Goal: Information Seeking & Learning: Compare options

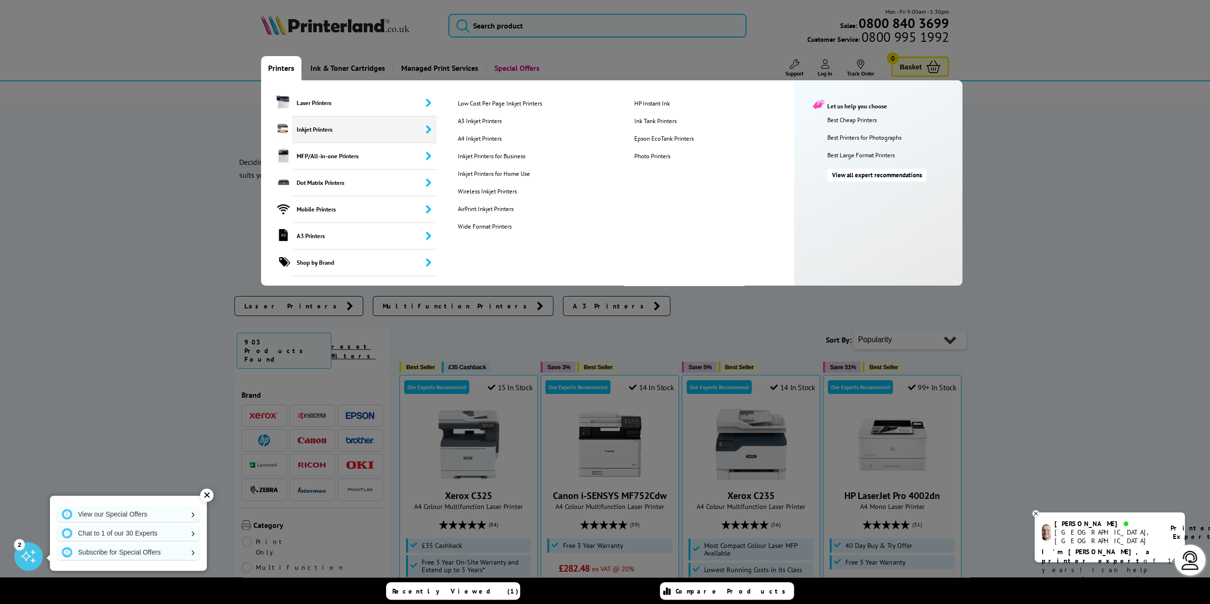
click at [340, 133] on span "Inkjet Printers" at bounding box center [364, 130] width 145 height 27
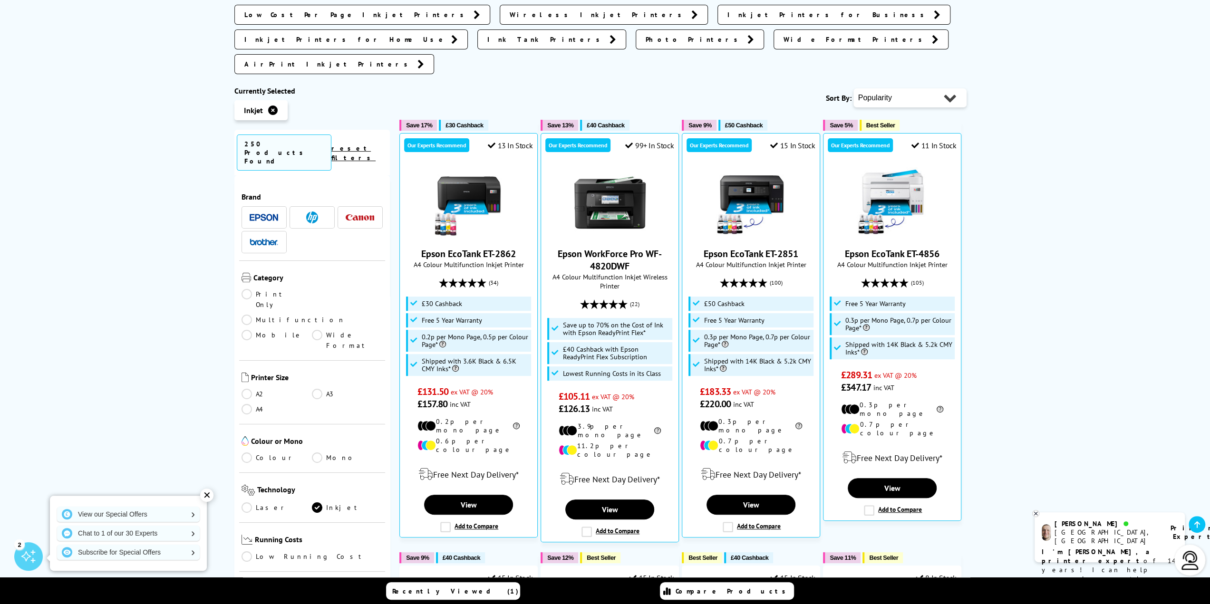
scroll to position [190, 0]
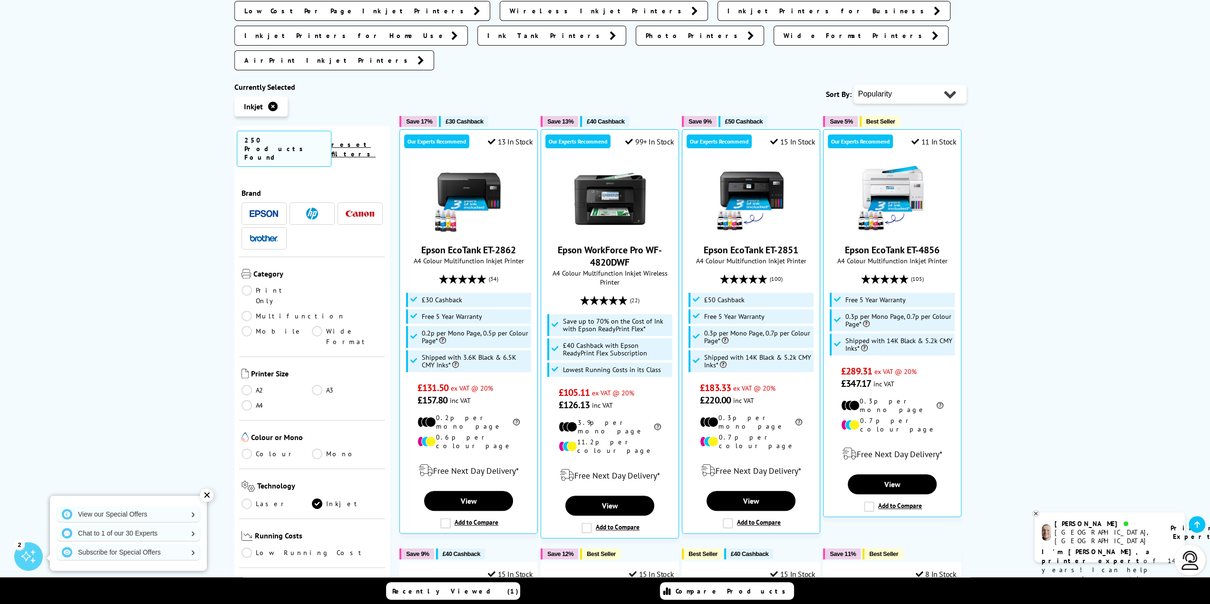
click at [205, 502] on div "✕" at bounding box center [206, 495] width 13 height 13
click at [320, 385] on link "A3" at bounding box center [347, 390] width 71 height 10
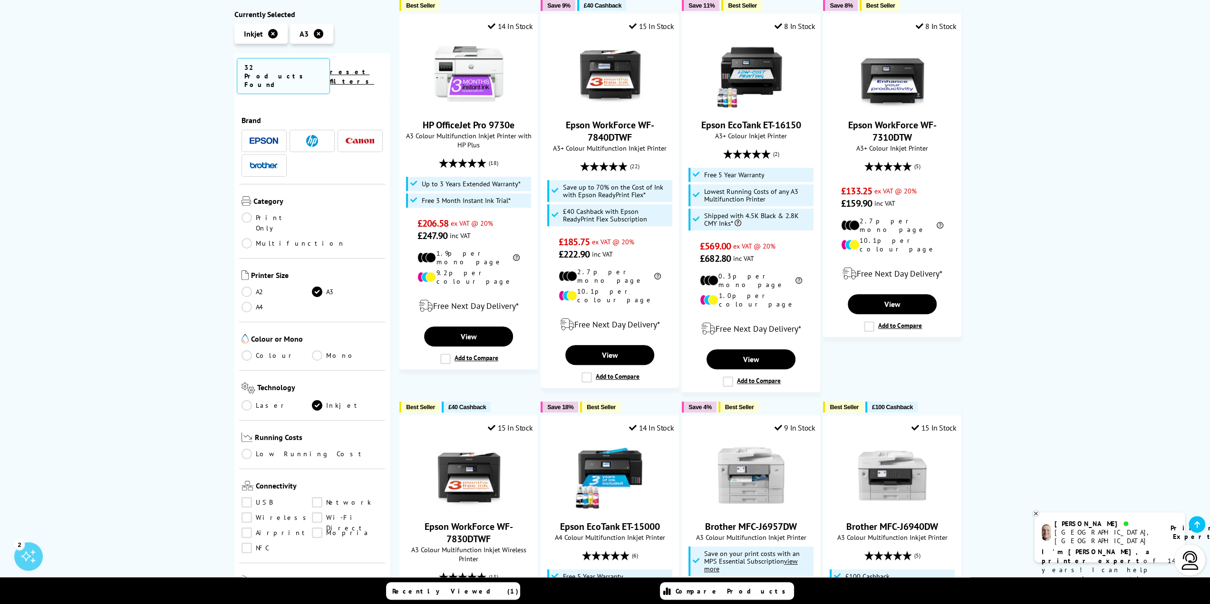
click at [246, 302] on link "A4" at bounding box center [277, 307] width 71 height 10
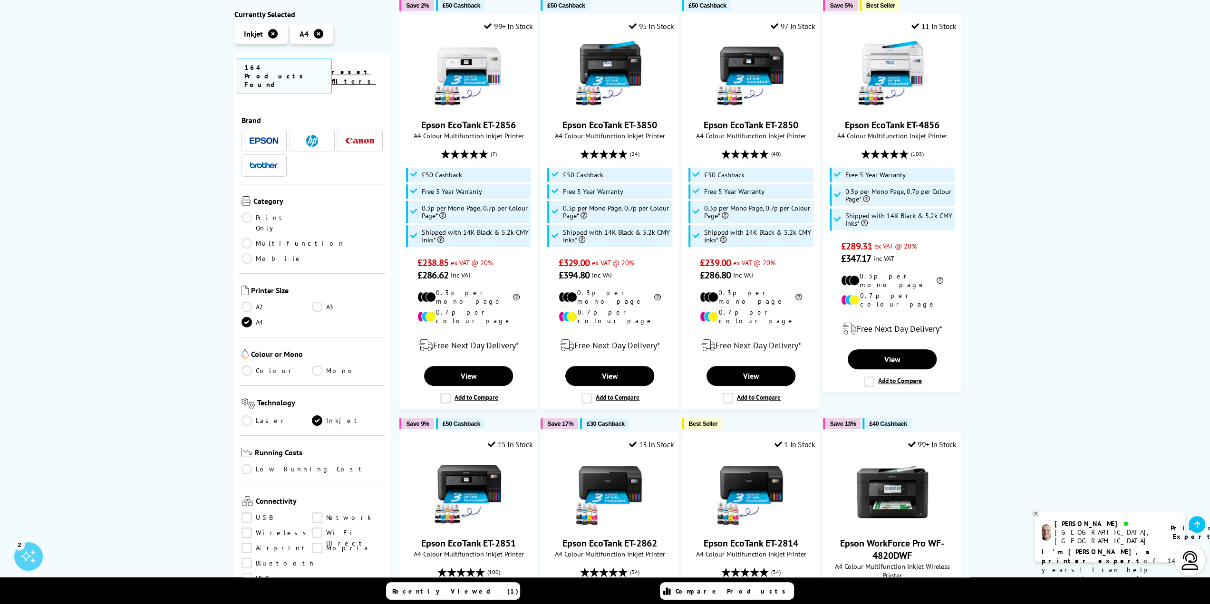
click at [249, 366] on link "Colour" at bounding box center [277, 371] width 71 height 10
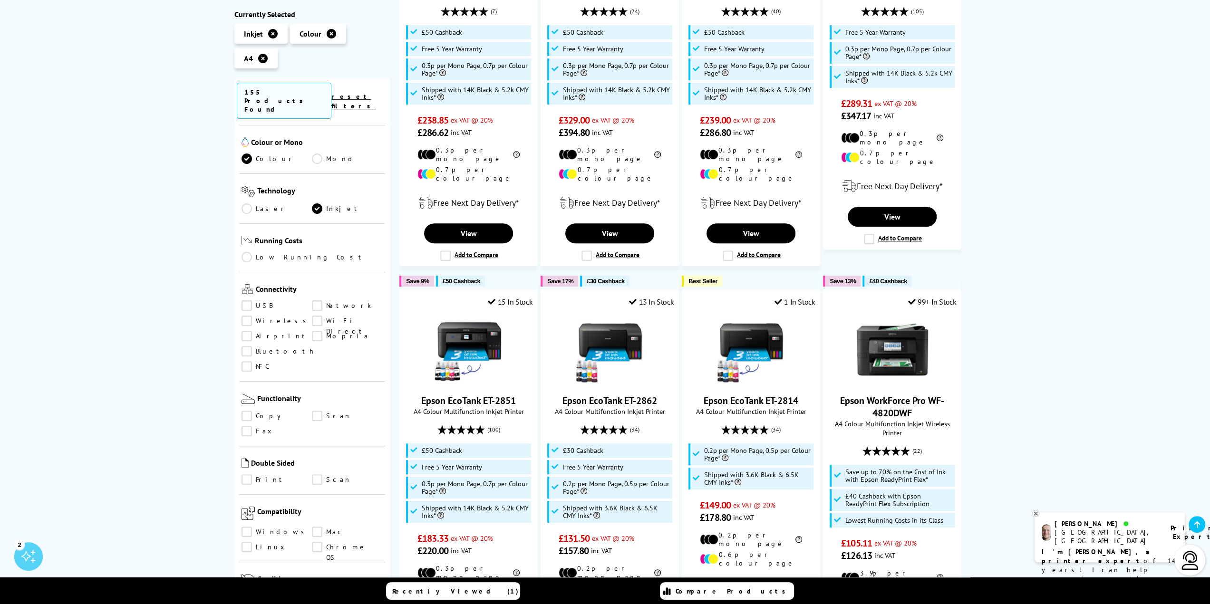
scroll to position [238, 0]
click at [248, 410] on link "Copy" at bounding box center [277, 415] width 71 height 10
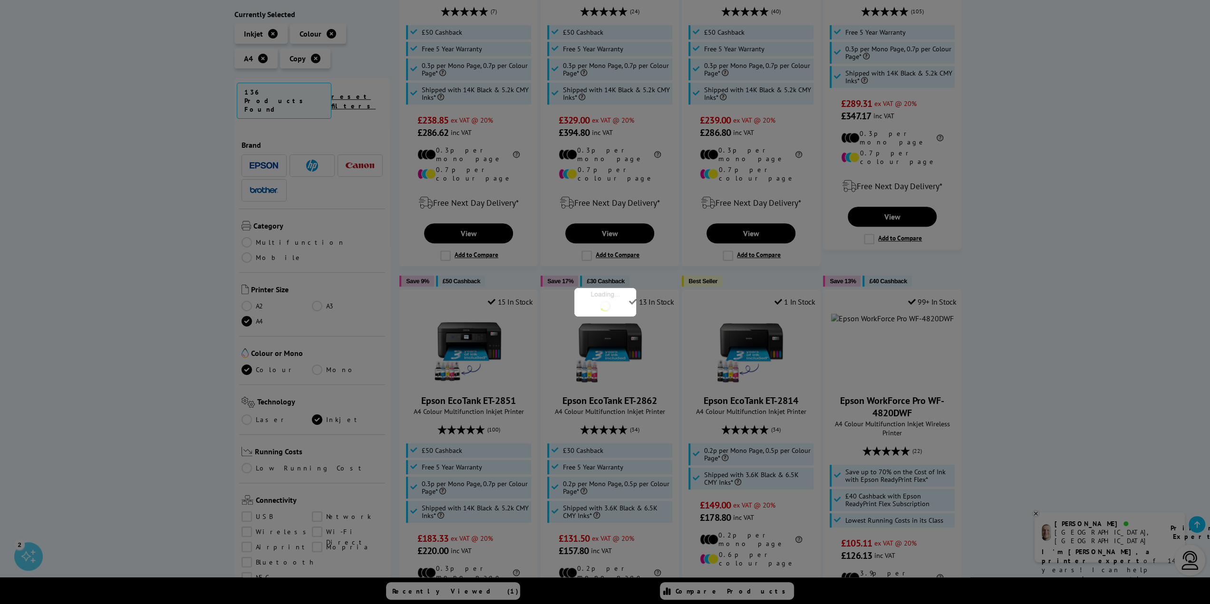
scroll to position [238, 0]
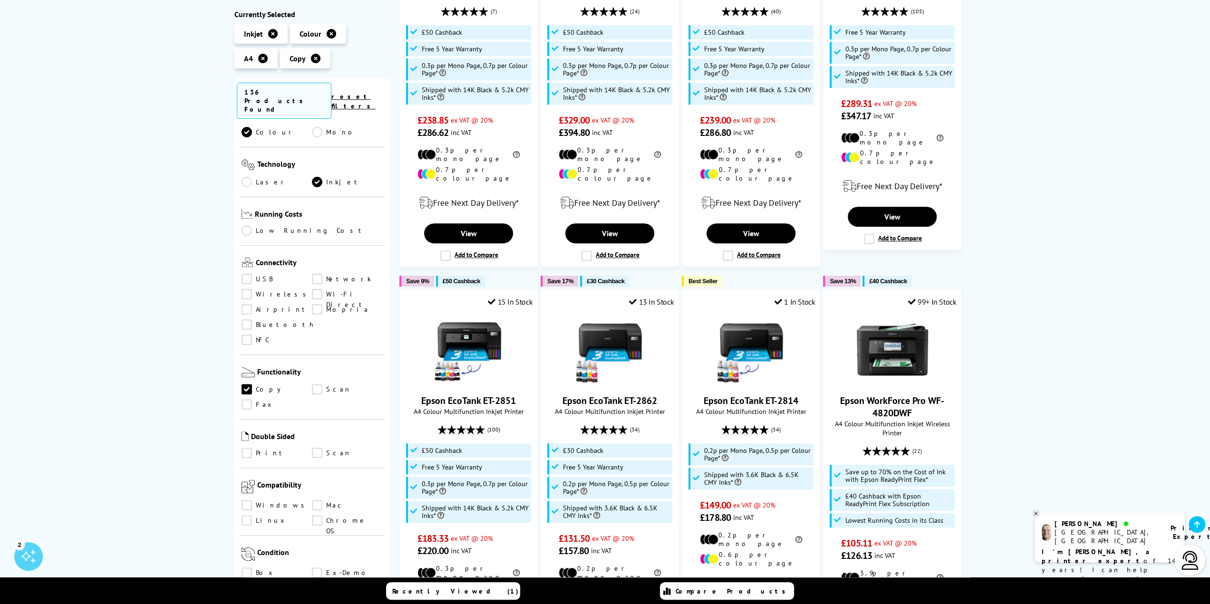
click at [316, 385] on link "Scan" at bounding box center [347, 390] width 71 height 10
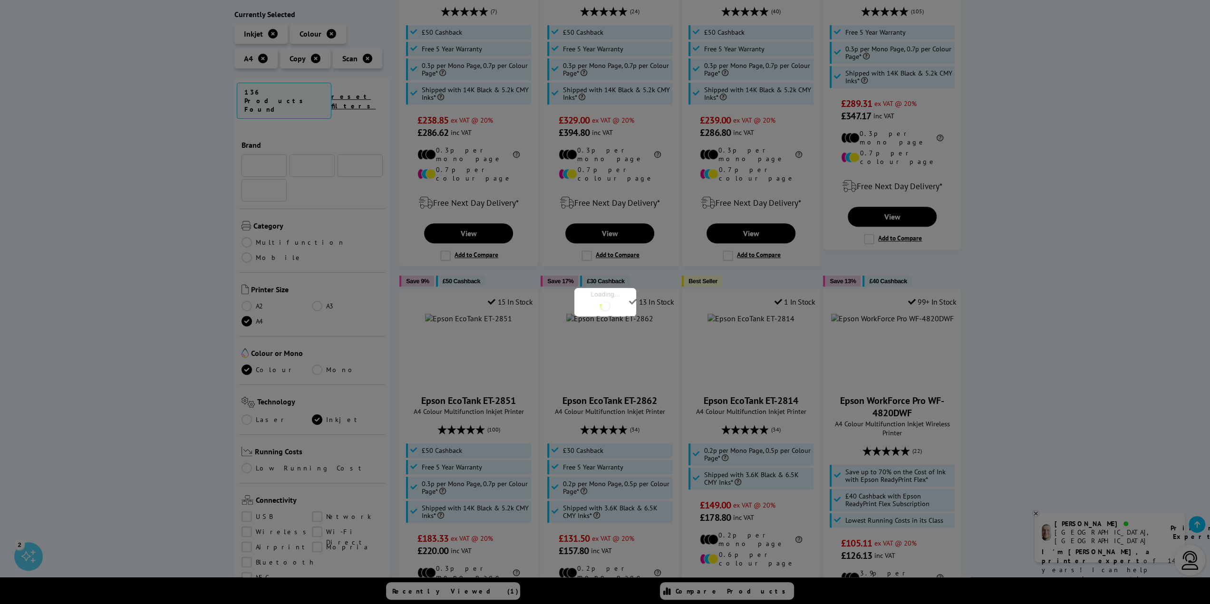
scroll to position [238, 0]
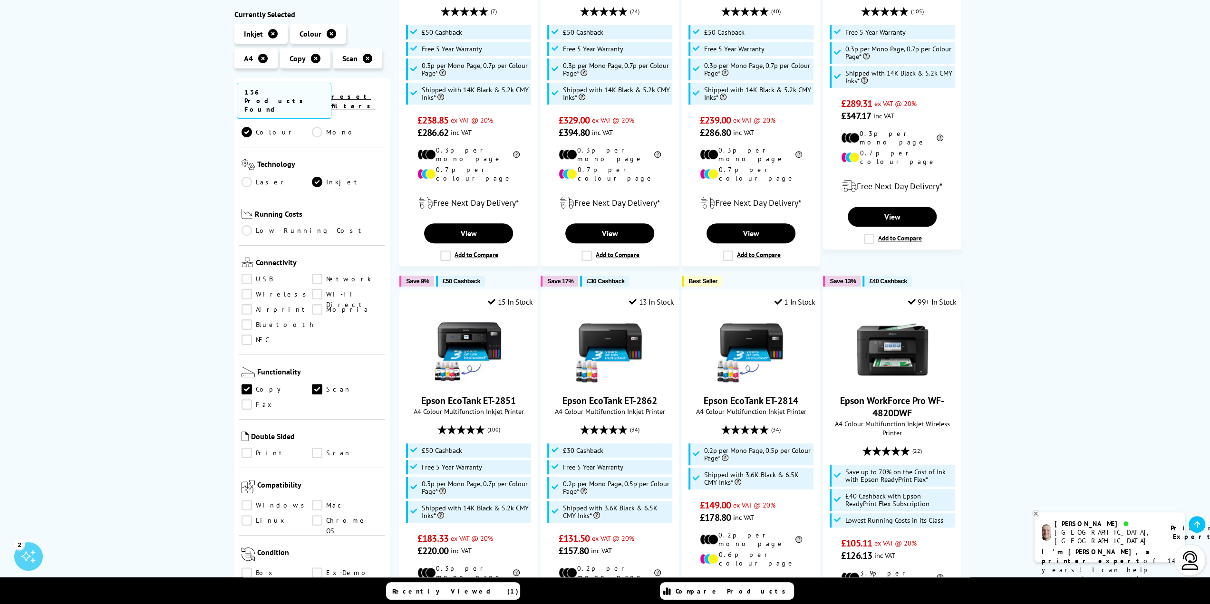
click at [245, 290] on link "Wireless" at bounding box center [277, 295] width 71 height 10
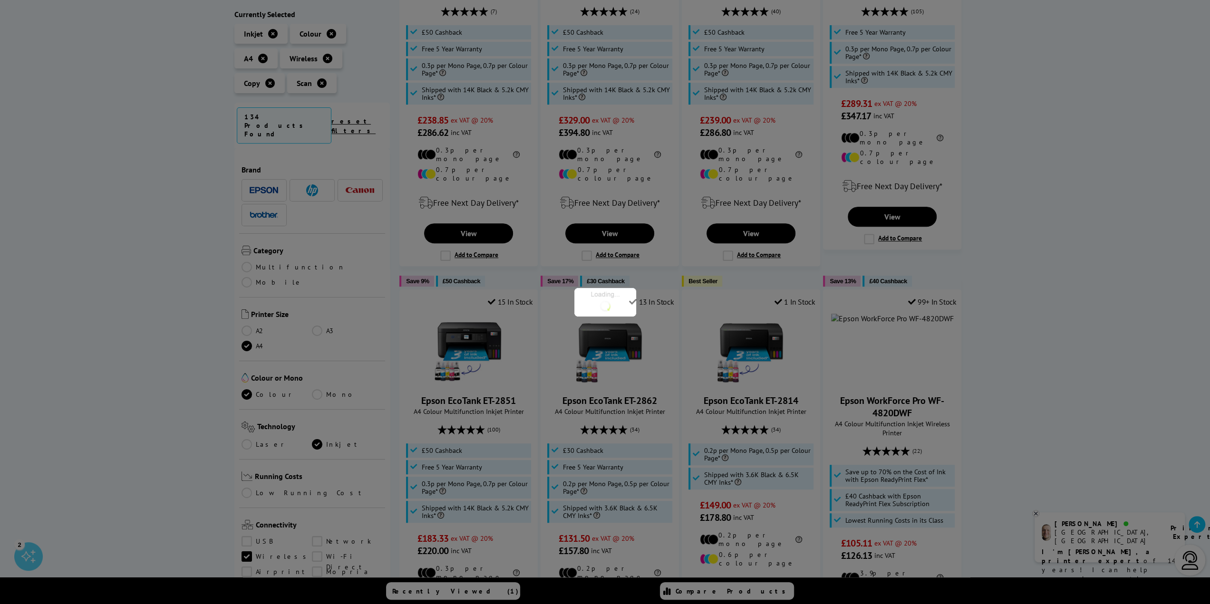
scroll to position [238, 0]
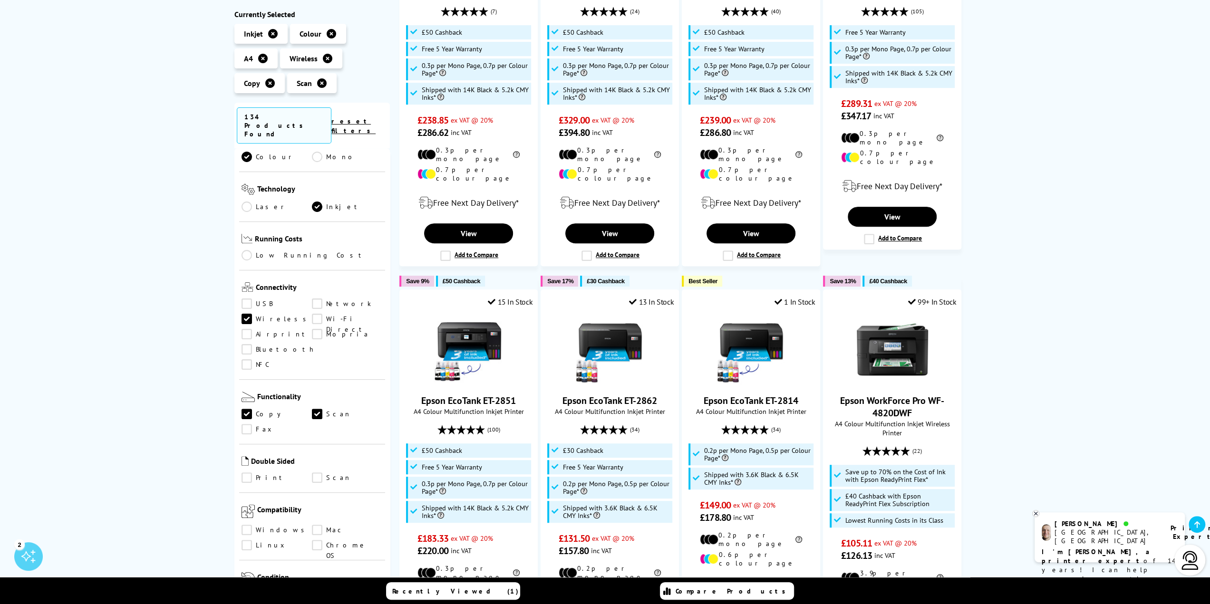
click at [245, 299] on link "USB" at bounding box center [277, 304] width 71 height 10
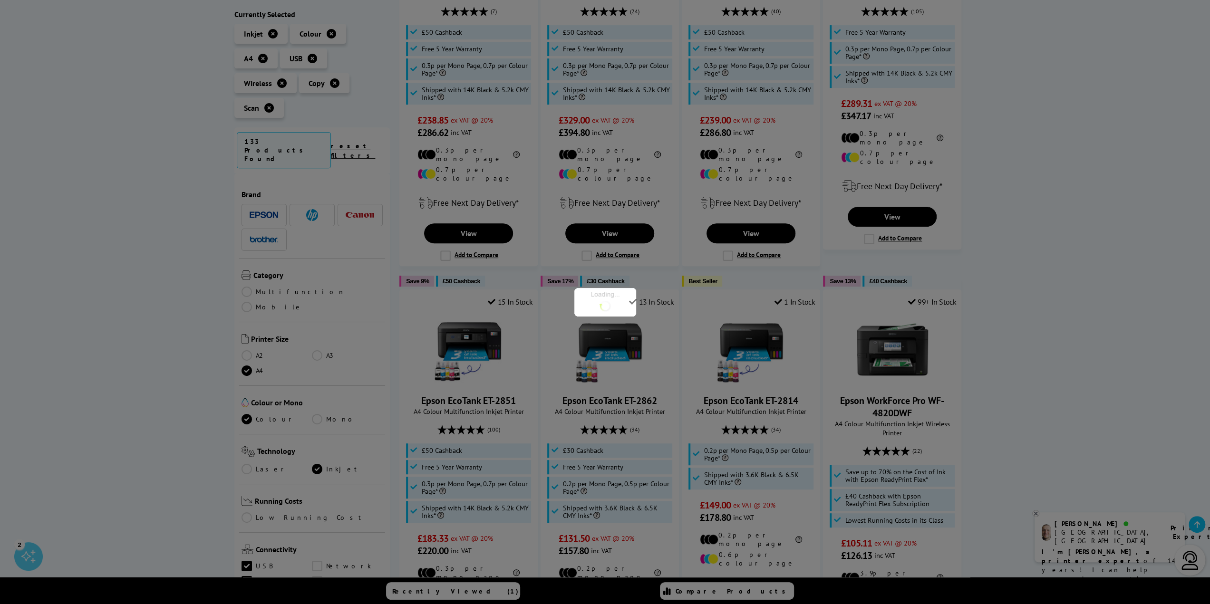
scroll to position [238, 0]
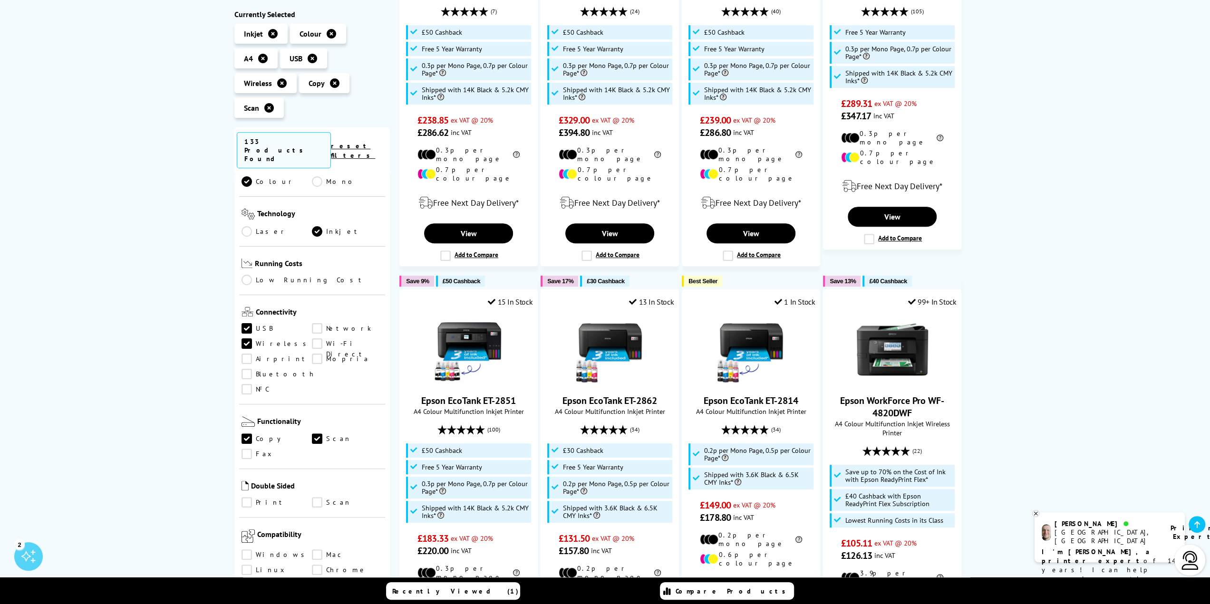
click at [318, 339] on link "Wi-Fi Direct" at bounding box center [347, 344] width 71 height 10
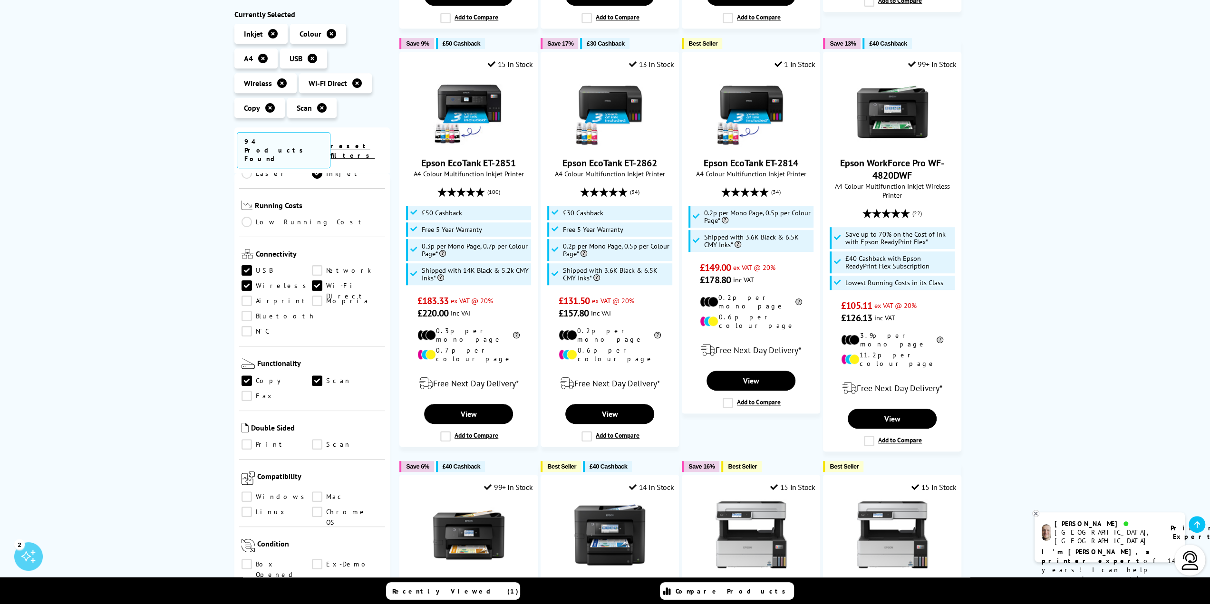
scroll to position [380, 0]
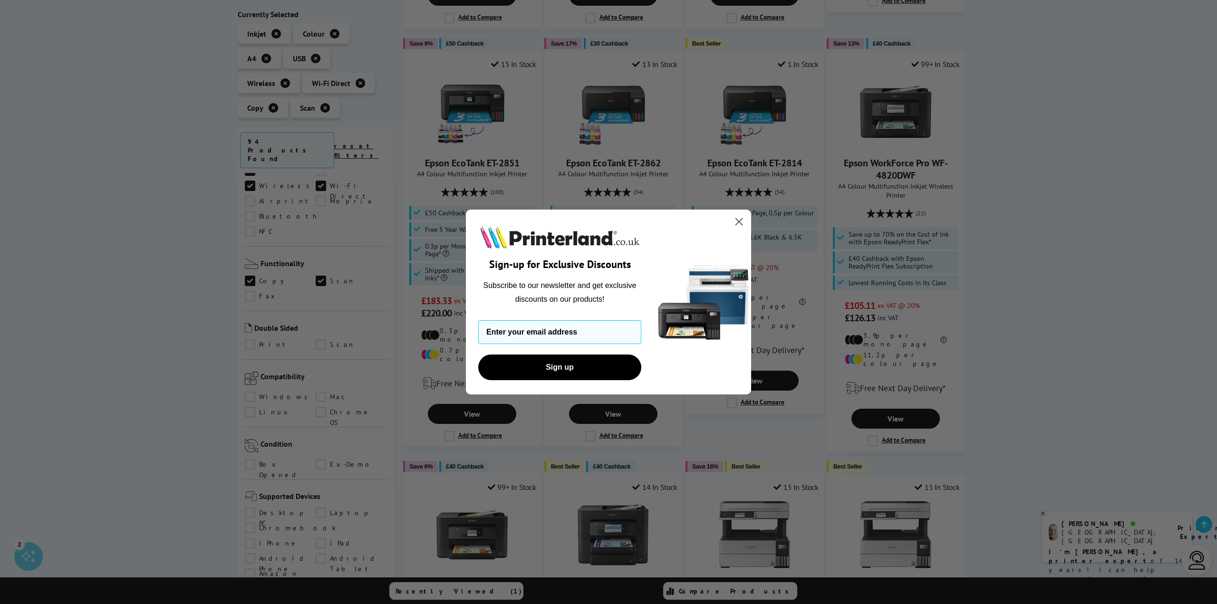
click at [741, 219] on icon "Close dialog" at bounding box center [739, 222] width 7 height 7
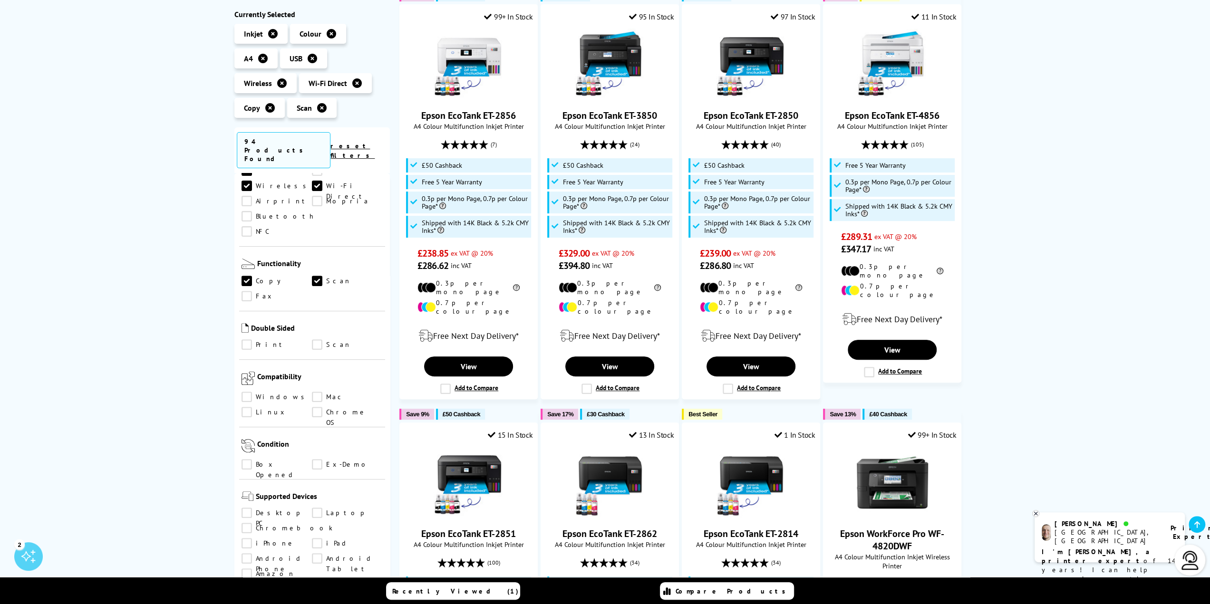
scroll to position [0, 0]
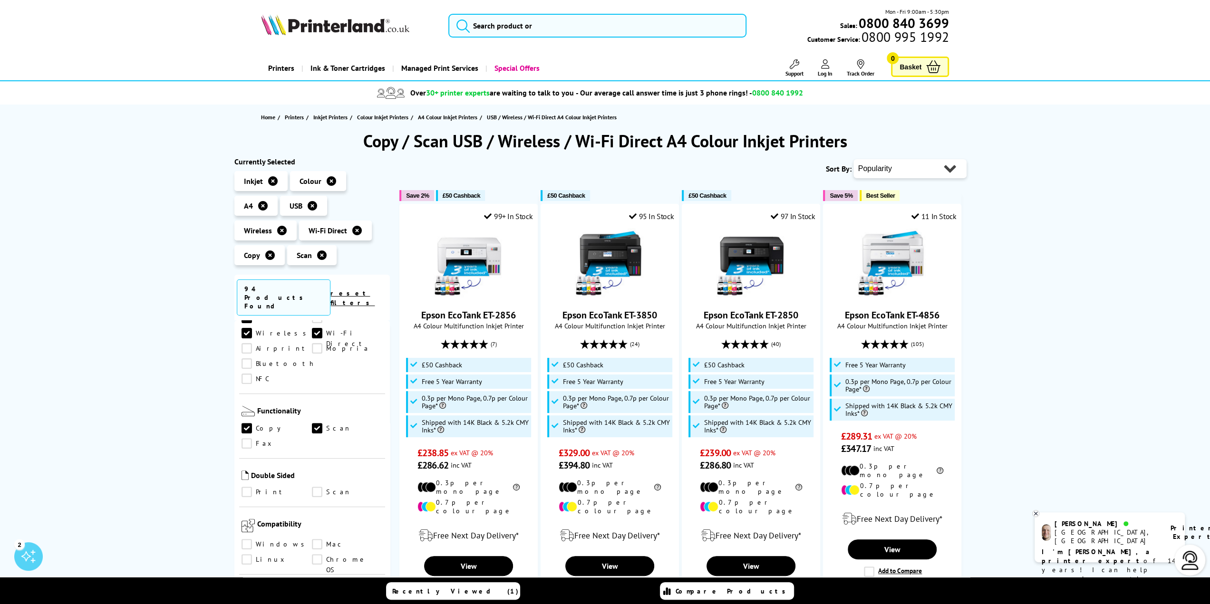
click at [903, 170] on select "Popularity Rating Price - Low to High Price - High to Low Running Costs - Low t…" at bounding box center [910, 168] width 113 height 19
select select "Rating"
click at [854, 159] on select "Popularity Rating Price - Low to High Price - High to Low Running Costs - Low t…" at bounding box center [910, 168] width 113 height 19
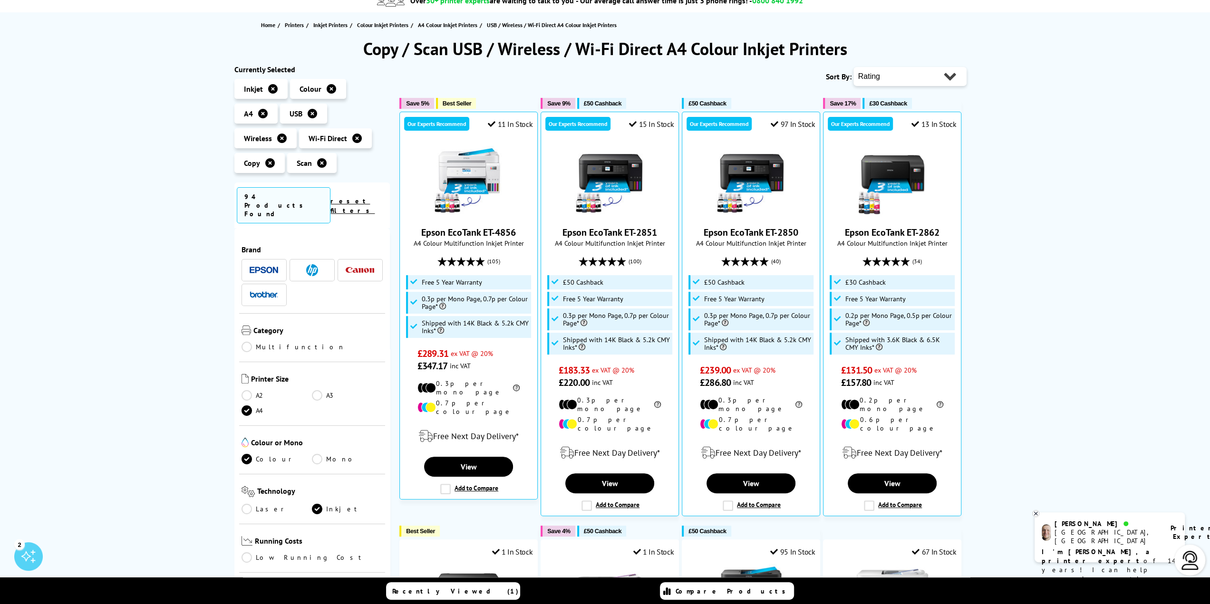
scroll to position [95, 0]
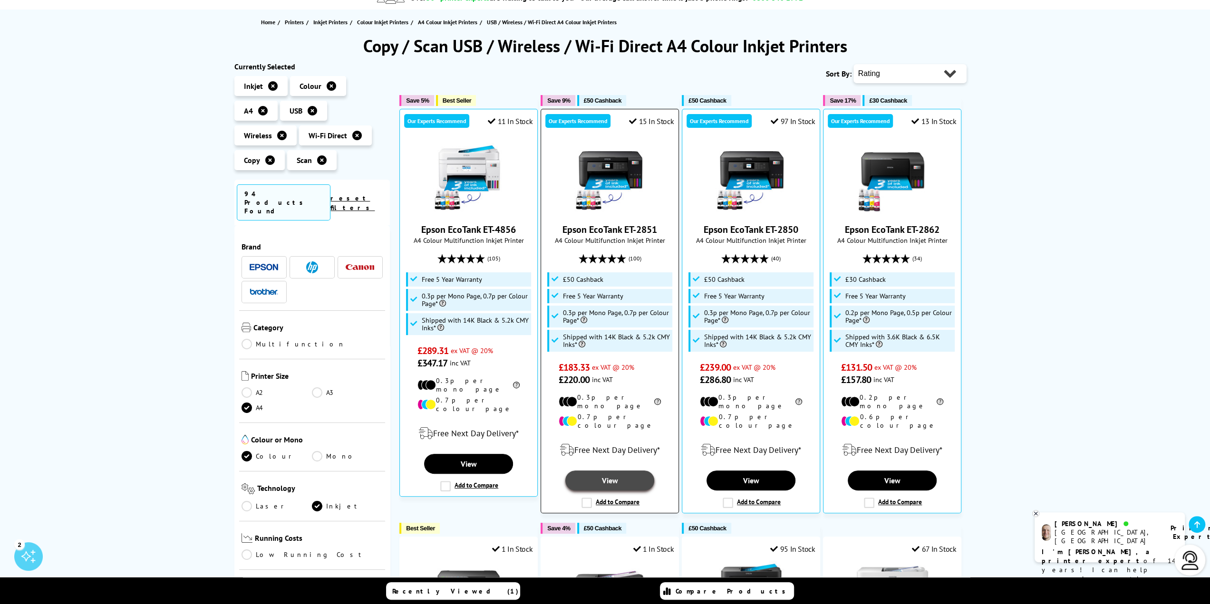
click at [613, 471] on link "View" at bounding box center [609, 481] width 88 height 20
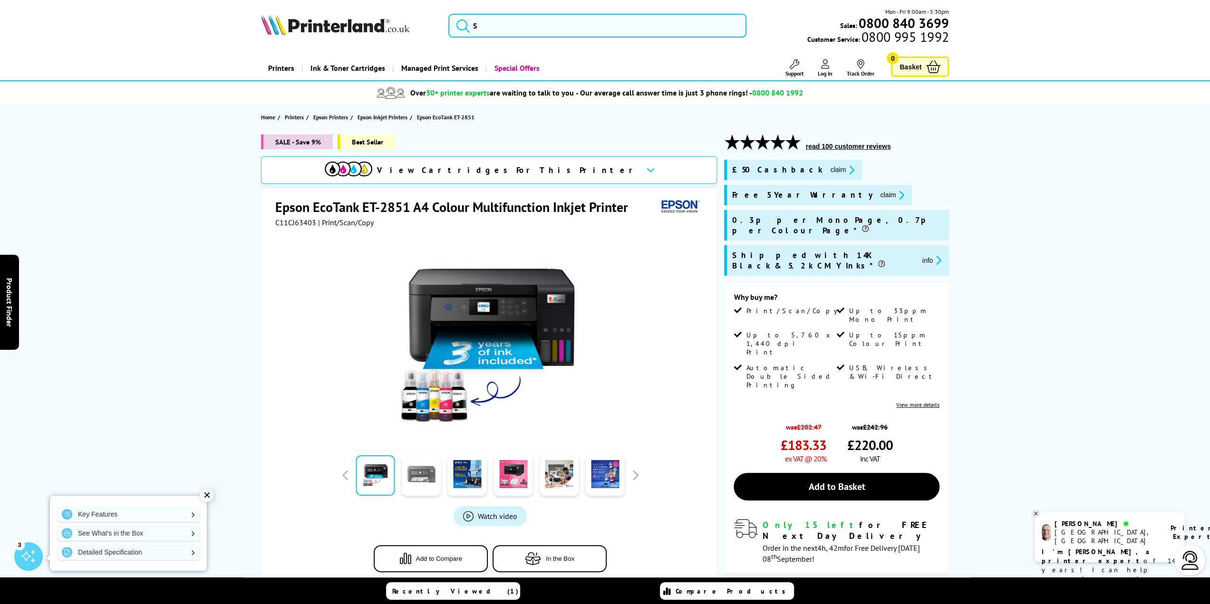
click at [431, 477] on link at bounding box center [421, 476] width 39 height 40
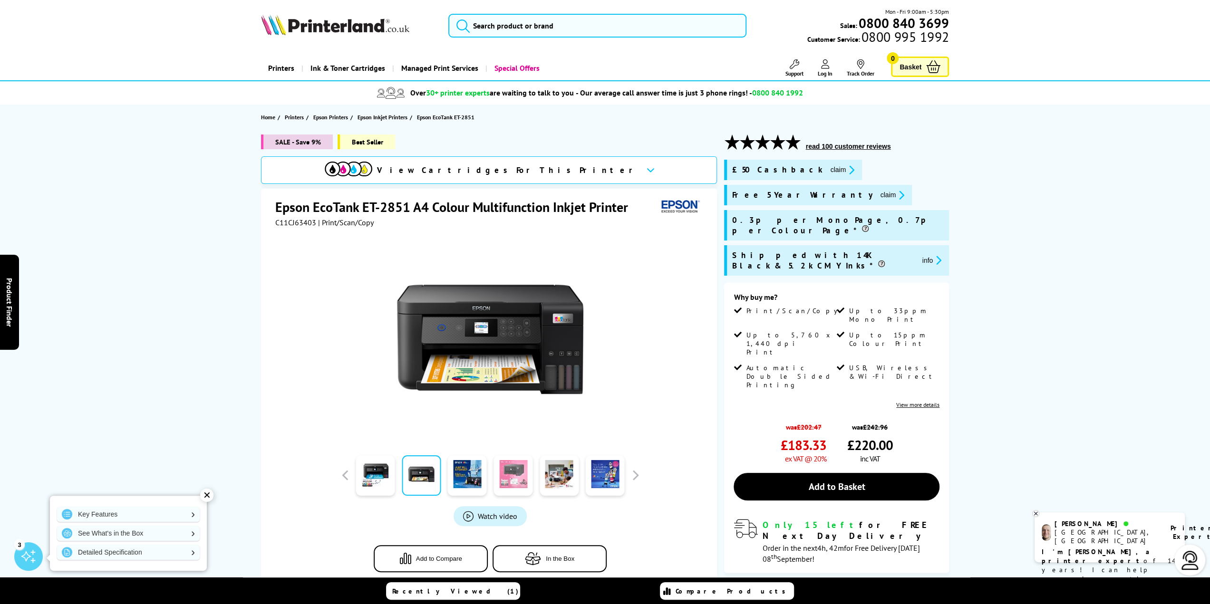
click at [521, 478] on link at bounding box center [513, 476] width 39 height 40
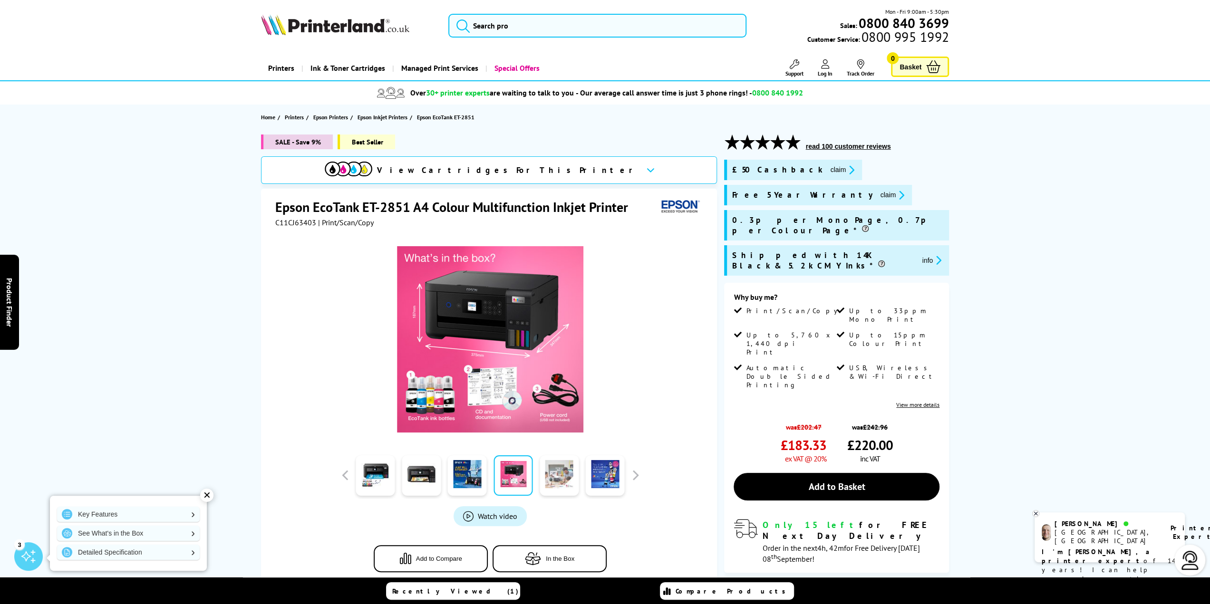
click at [549, 477] on link at bounding box center [559, 476] width 39 height 40
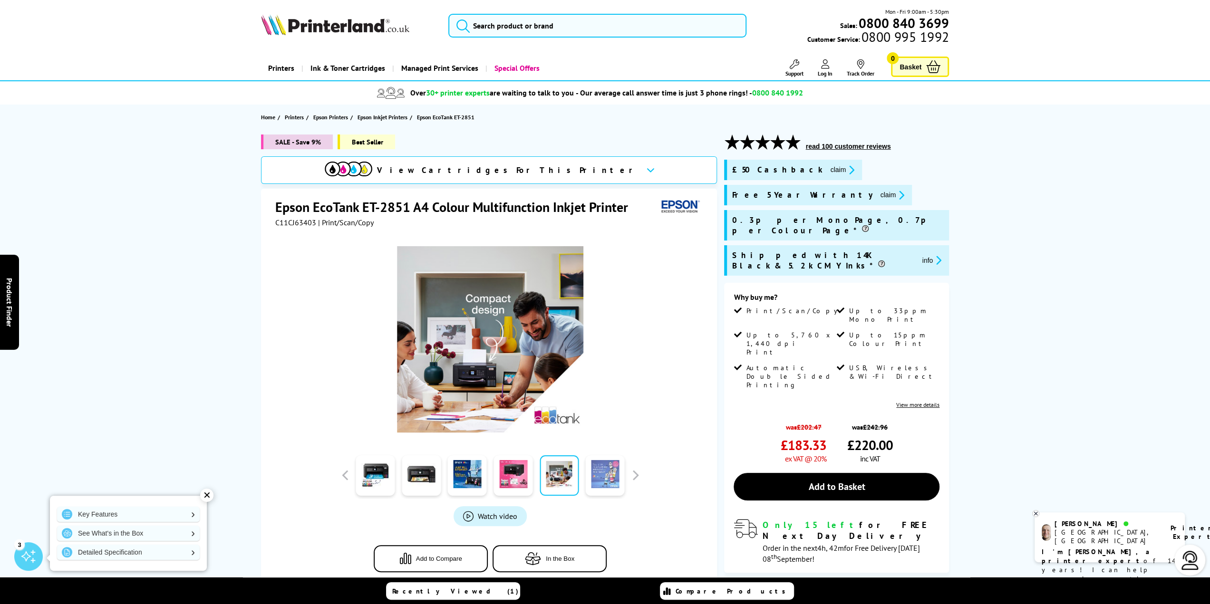
click at [599, 480] on link at bounding box center [605, 476] width 39 height 40
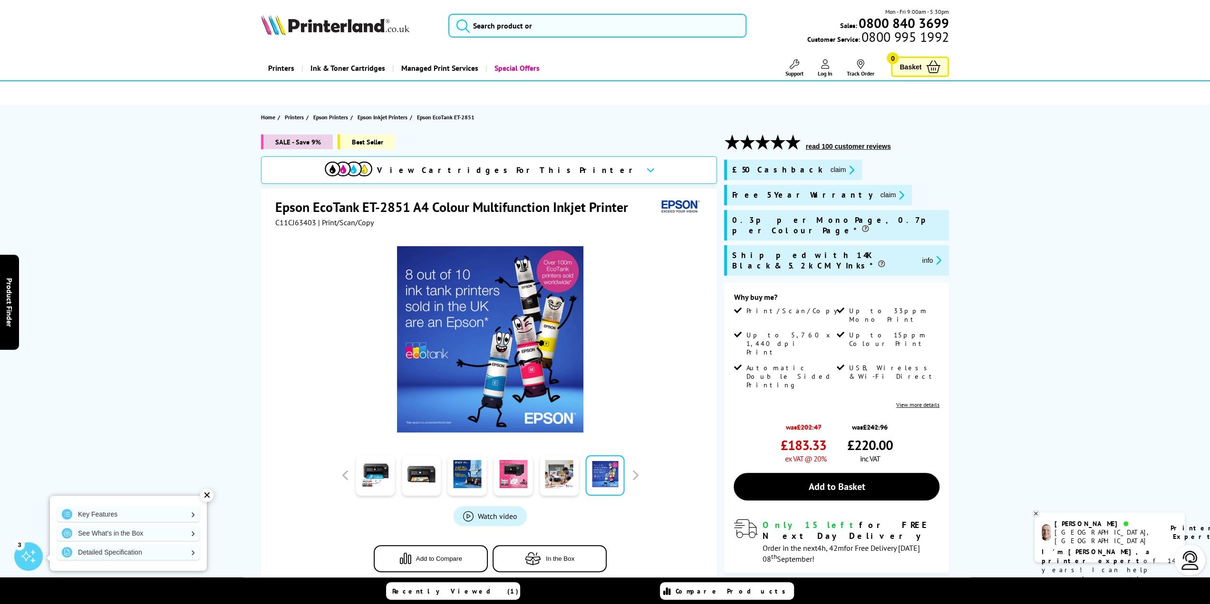
click at [291, 204] on h1 "Epson EcoTank ET-2851 A4 Colour Multifunction Inkjet Printer" at bounding box center [456, 207] width 362 height 18
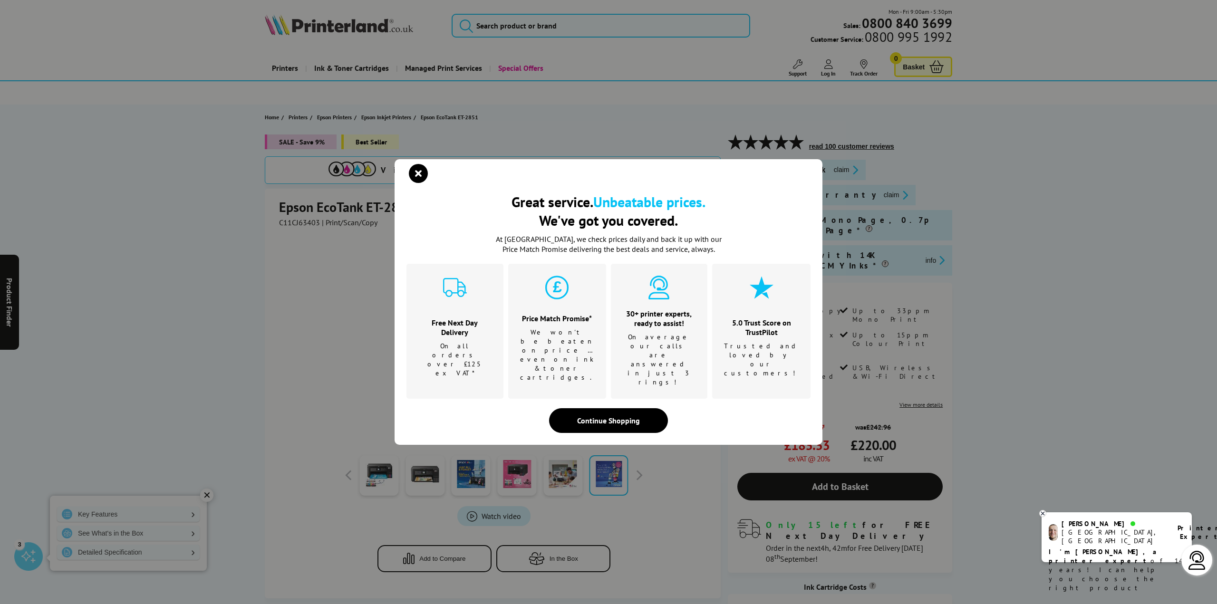
click at [291, 204] on div "Great service. Unbeatable prices. We've got you covered. Great service. Unbeata…" at bounding box center [608, 302] width 1217 height 604
click at [426, 183] on icon "close modal" at bounding box center [418, 173] width 19 height 19
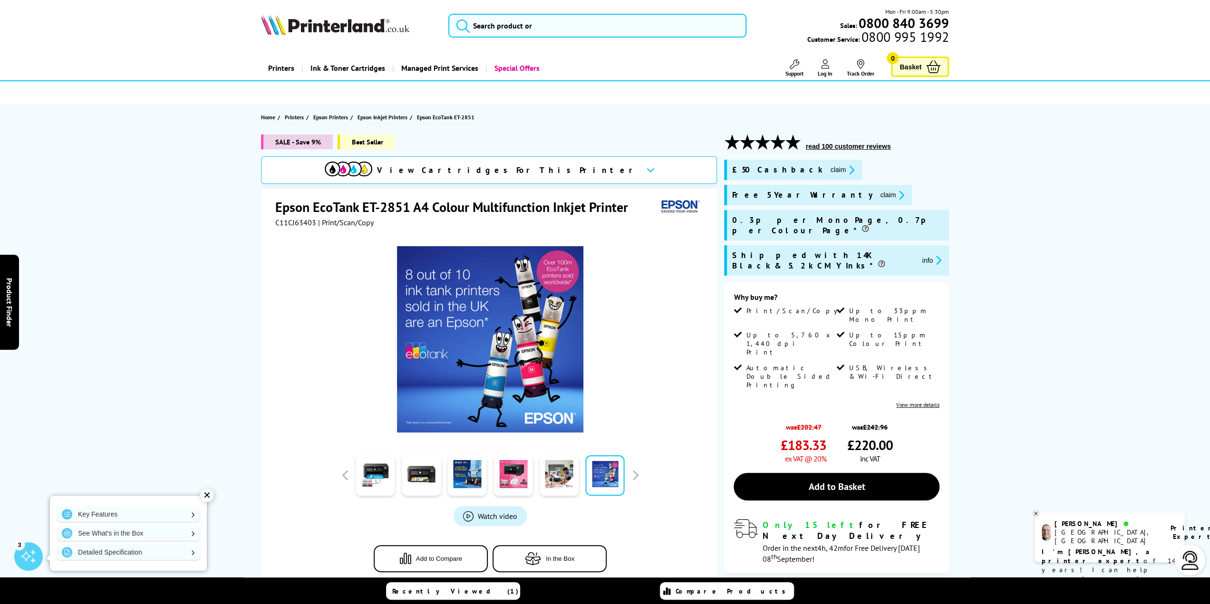
click at [301, 207] on h1 "Epson EcoTank ET-2851 A4 Colour Multifunction Inkjet Printer" at bounding box center [456, 207] width 362 height 18
drag, startPoint x: 300, startPoint y: 207, endPoint x: 526, endPoint y: 204, distance: 226.4
click at [526, 204] on h1 "Epson EcoTank ET-2851 A4 Colour Multifunction Inkjet Printer" at bounding box center [456, 207] width 362 height 18
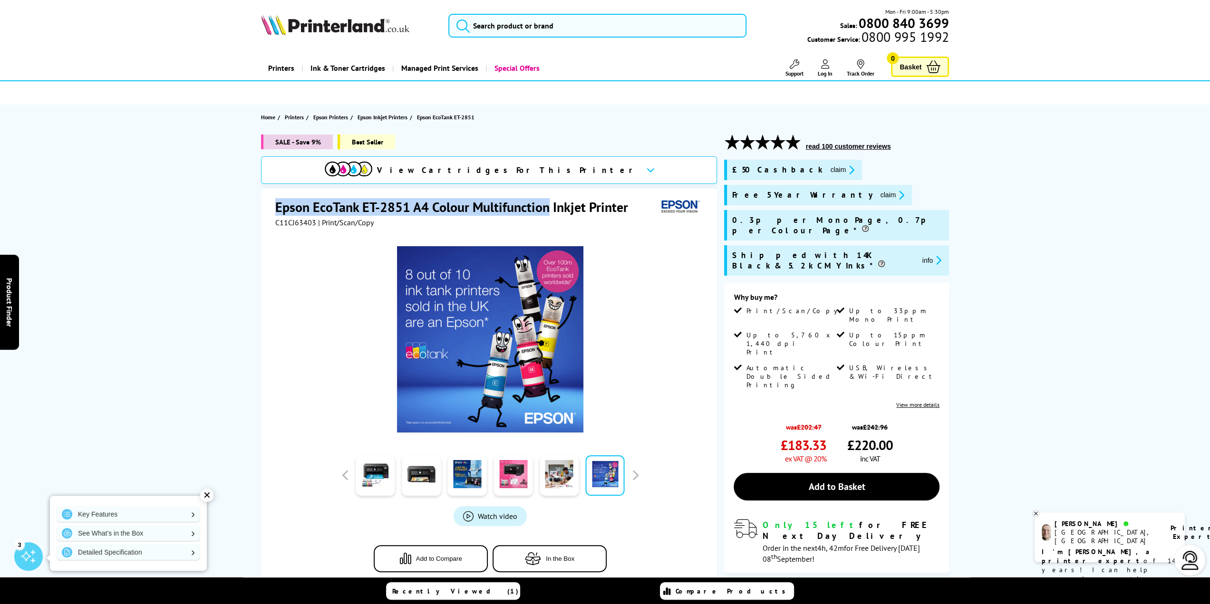
copy h1 "Epson EcoTank ET-2851 A4 Colour Multifunction"
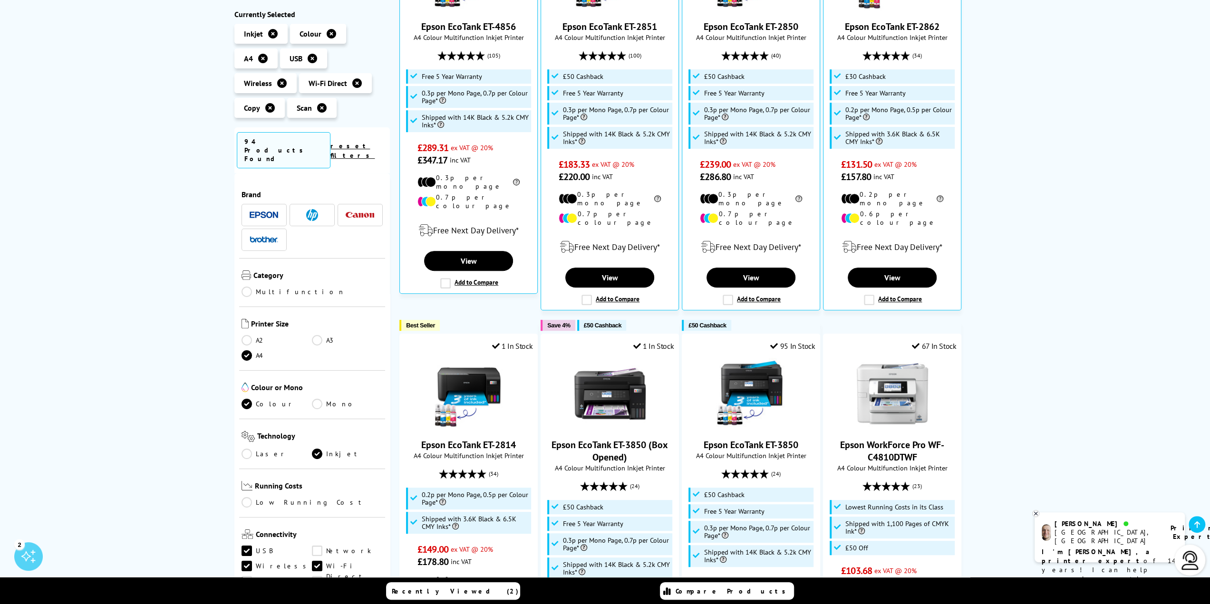
scroll to position [95, 0]
